Goal: Find specific page/section: Find specific page/section

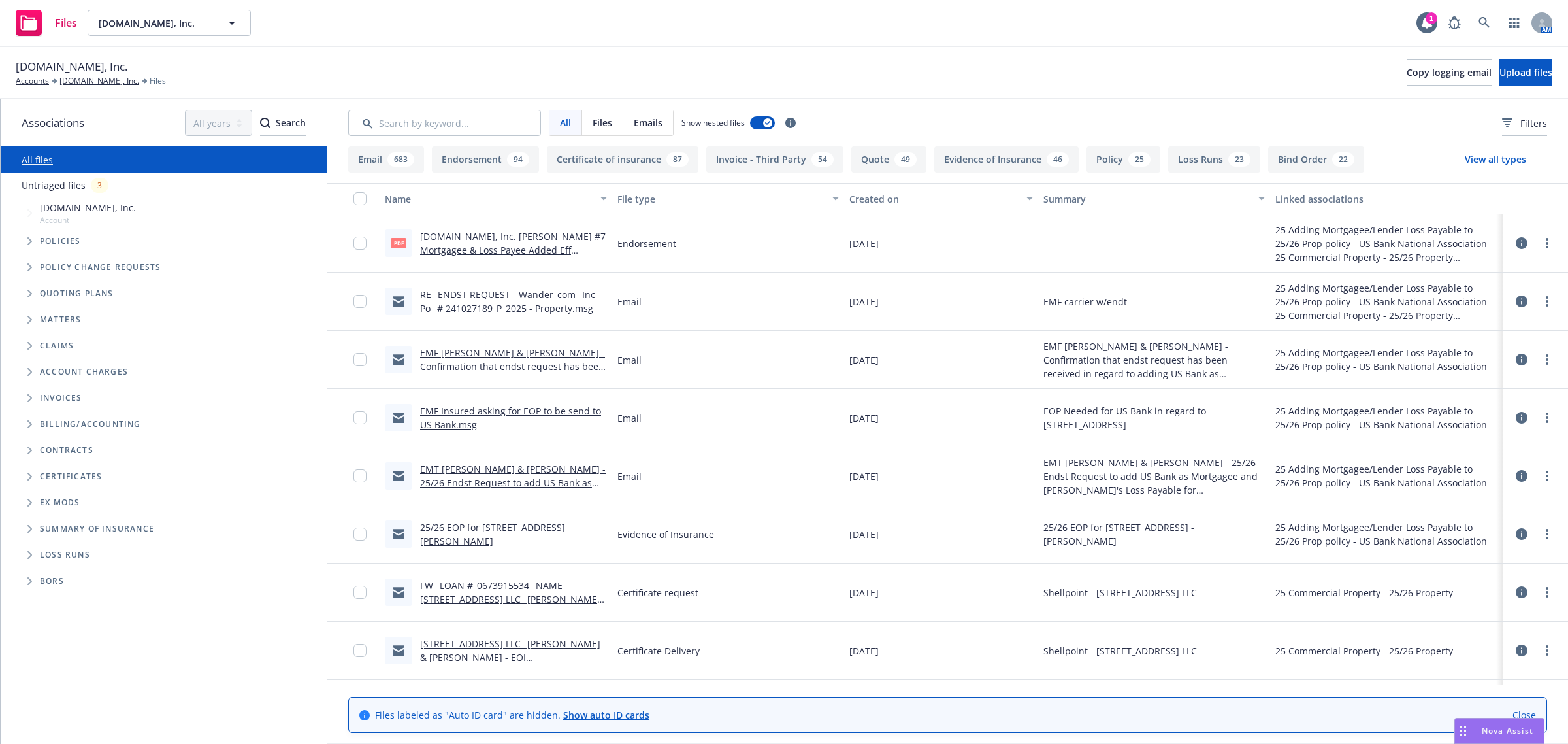
click at [481, 291] on link "RE_ ENDST REQUEST - Wander_com_ Inc__ Po_ # 241027189_P_2025 - Property.msg" at bounding box center [511, 301] width 183 height 26
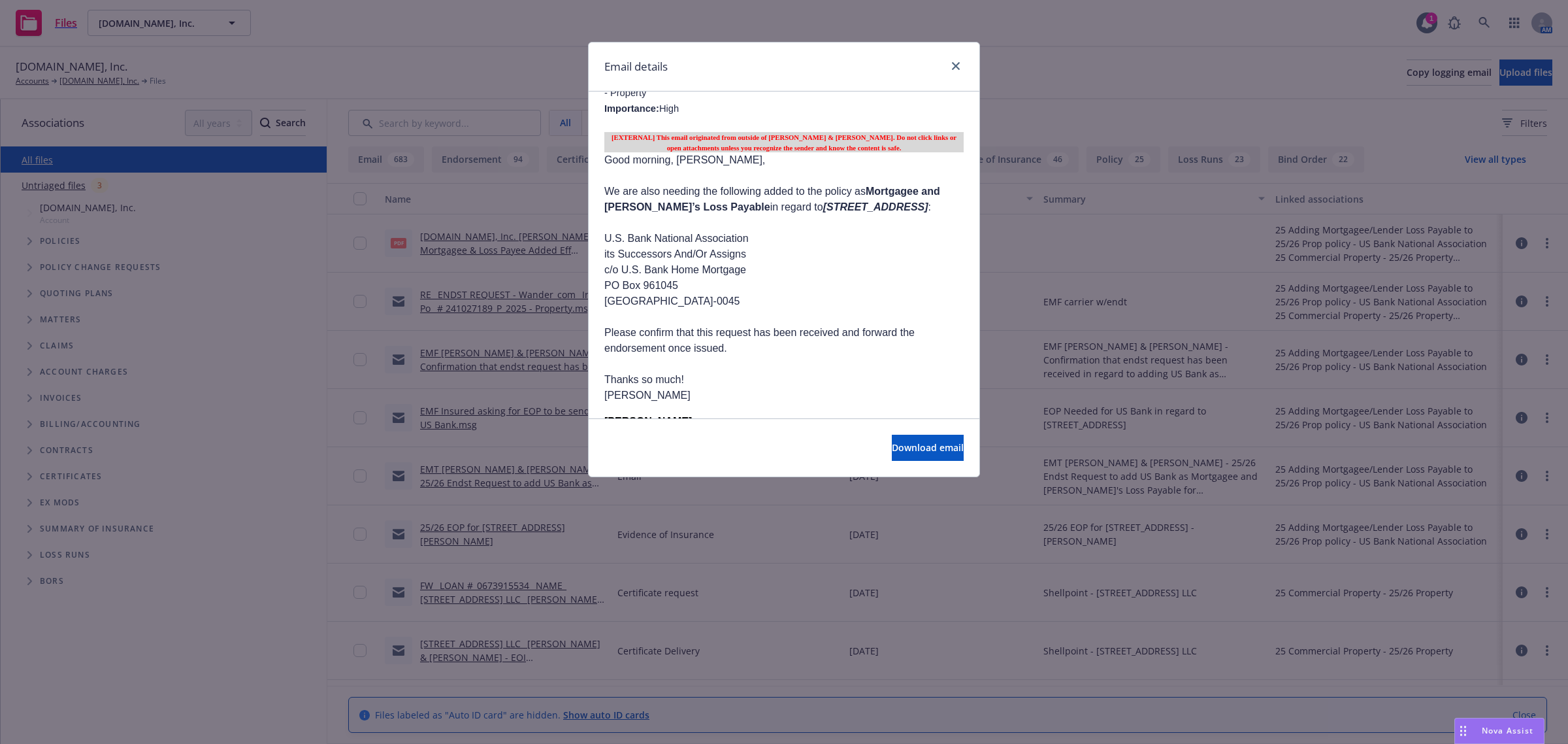
scroll to position [572, 0]
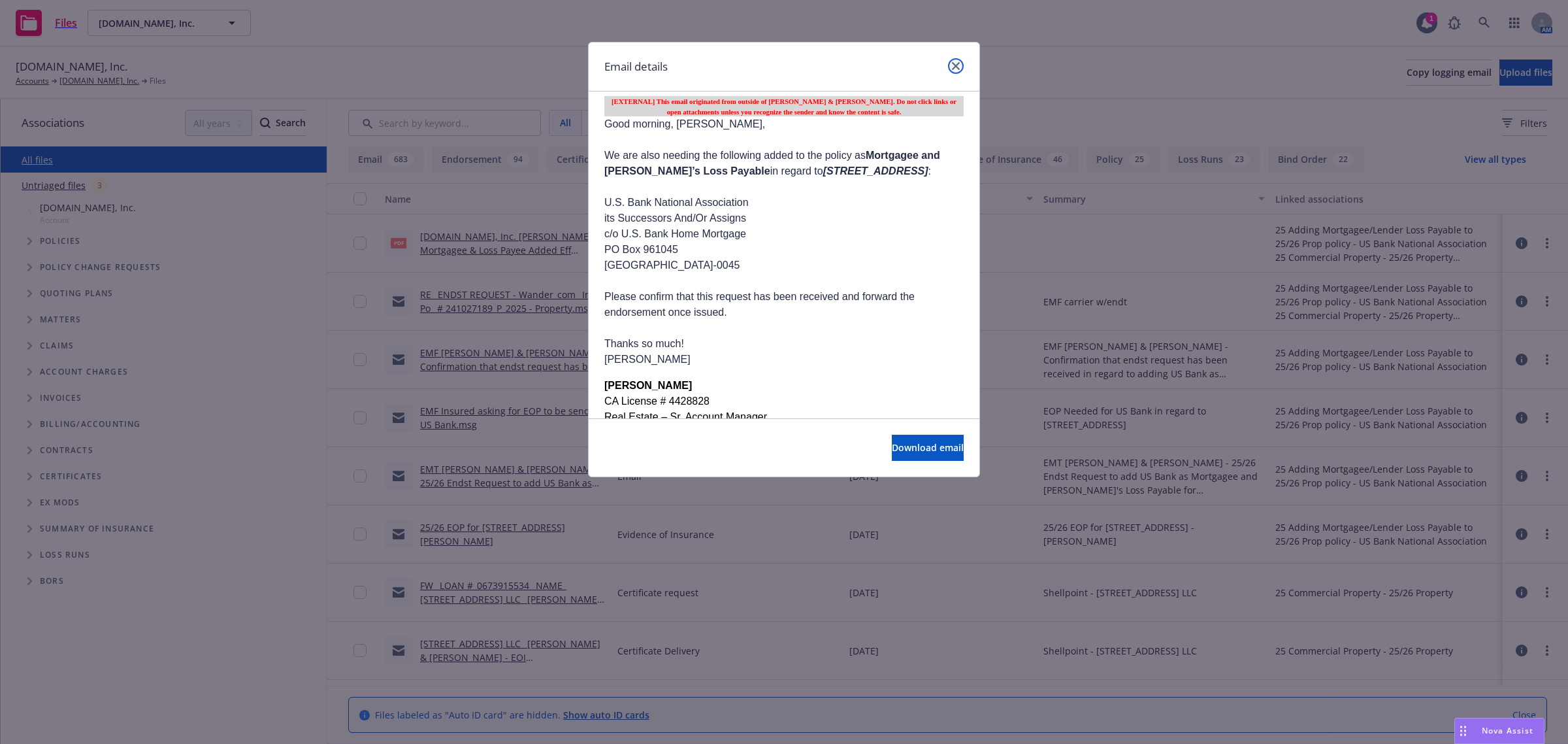
click at [954, 65] on icon "close" at bounding box center [956, 66] width 8 height 8
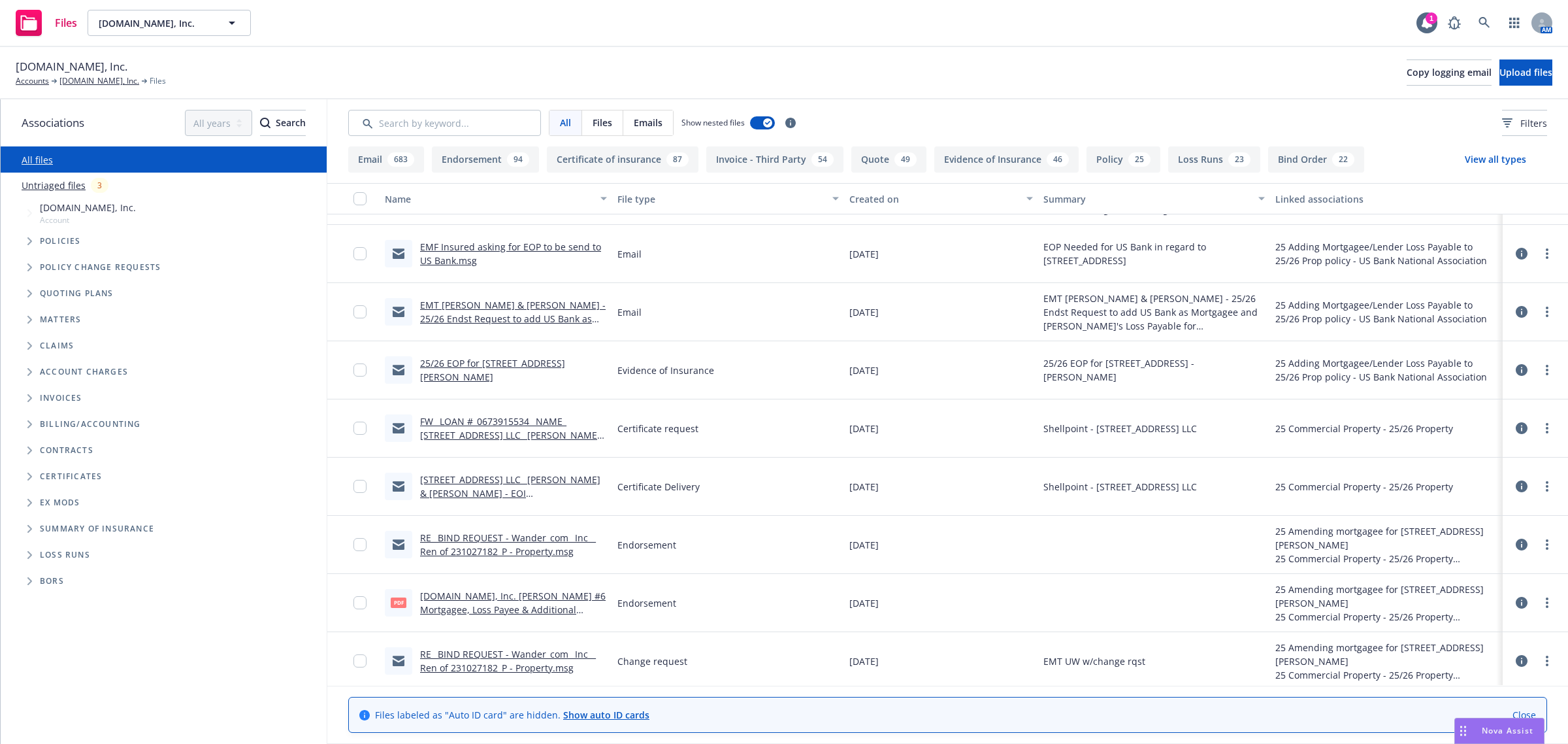
scroll to position [0, 0]
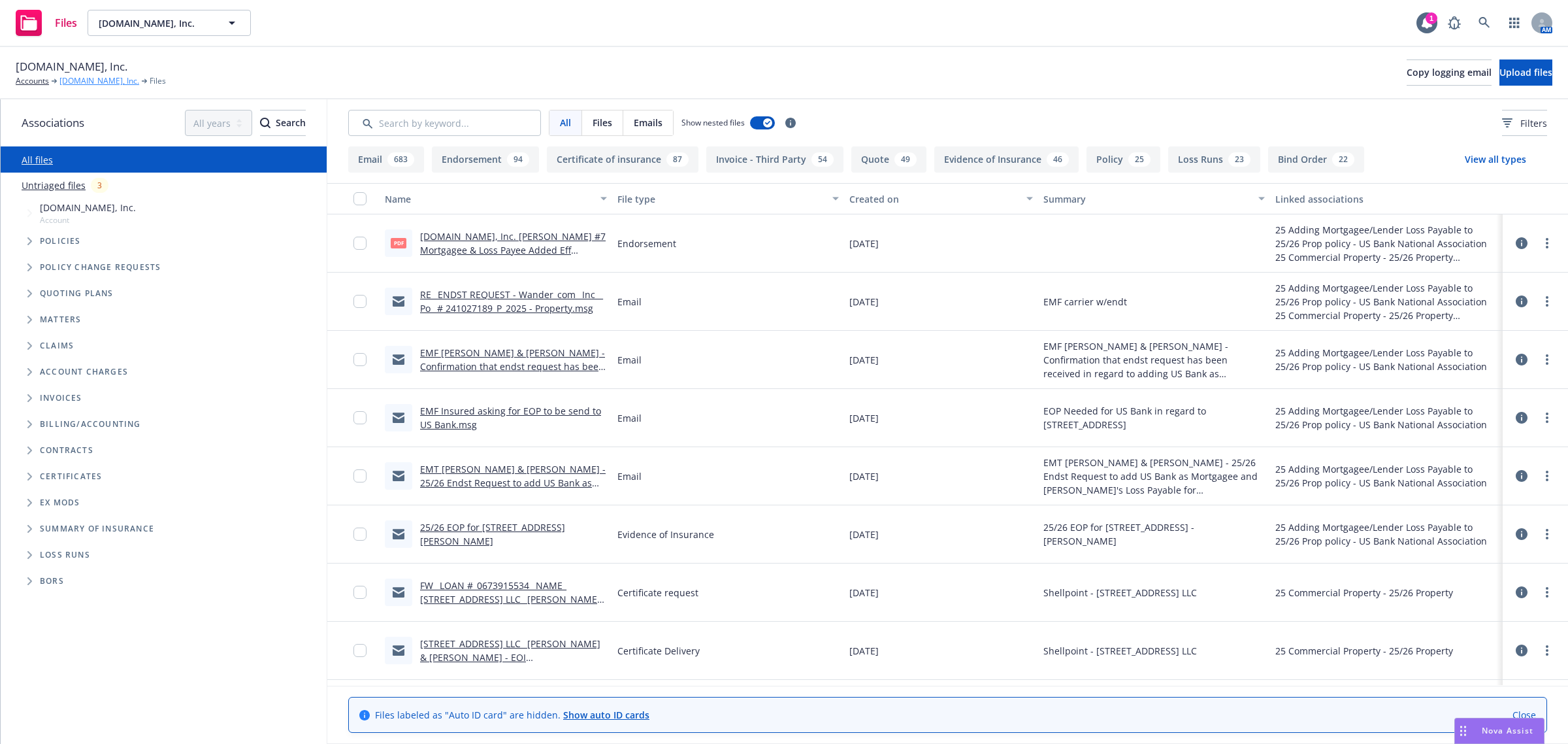
click at [79, 77] on link "[DOMAIN_NAME], Inc." at bounding box center [99, 81] width 80 height 12
